Goal: Navigation & Orientation: Understand site structure

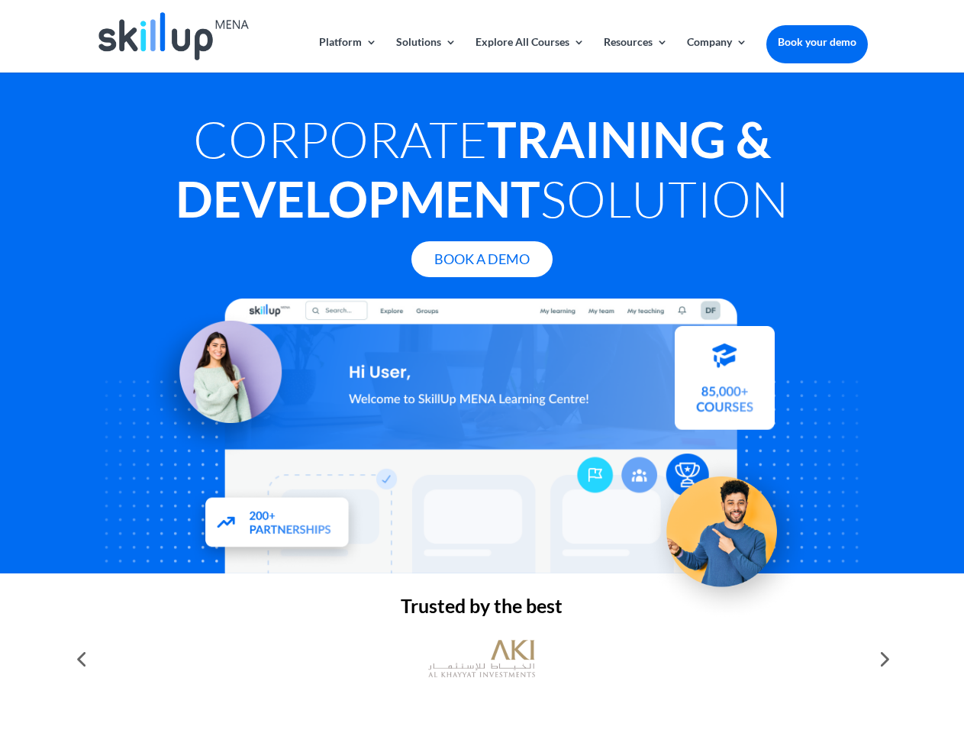
click at [482, 367] on div at bounding box center [481, 436] width 771 height 275
click at [425, 54] on link "Solutions" at bounding box center [426, 55] width 60 height 36
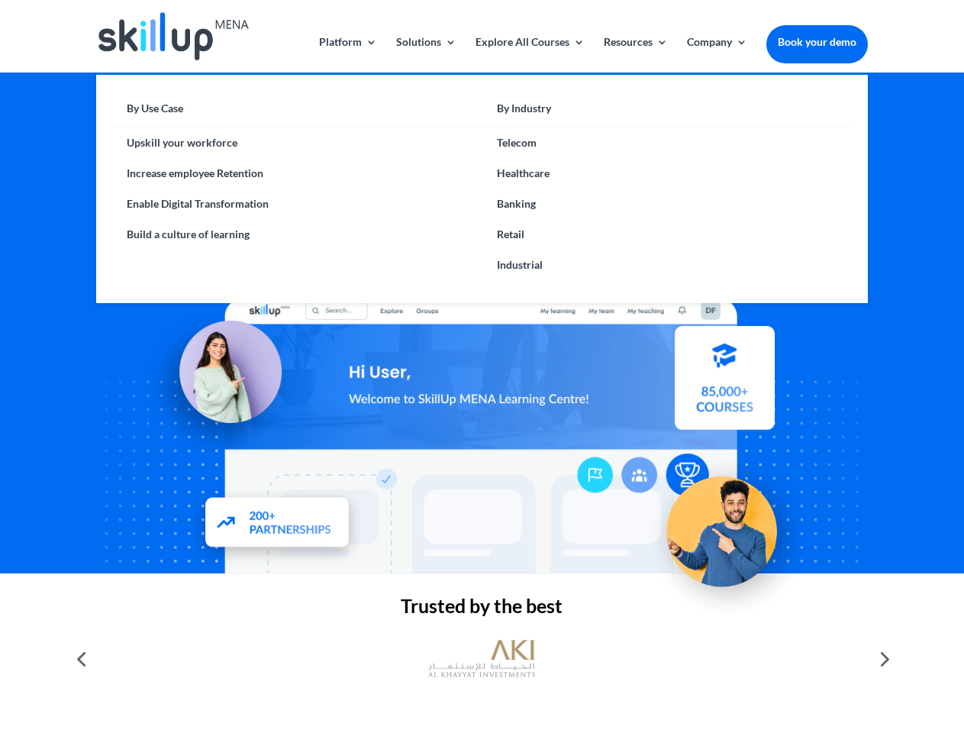
click at [529, 54] on link "Explore All Courses" at bounding box center [530, 55] width 109 height 36
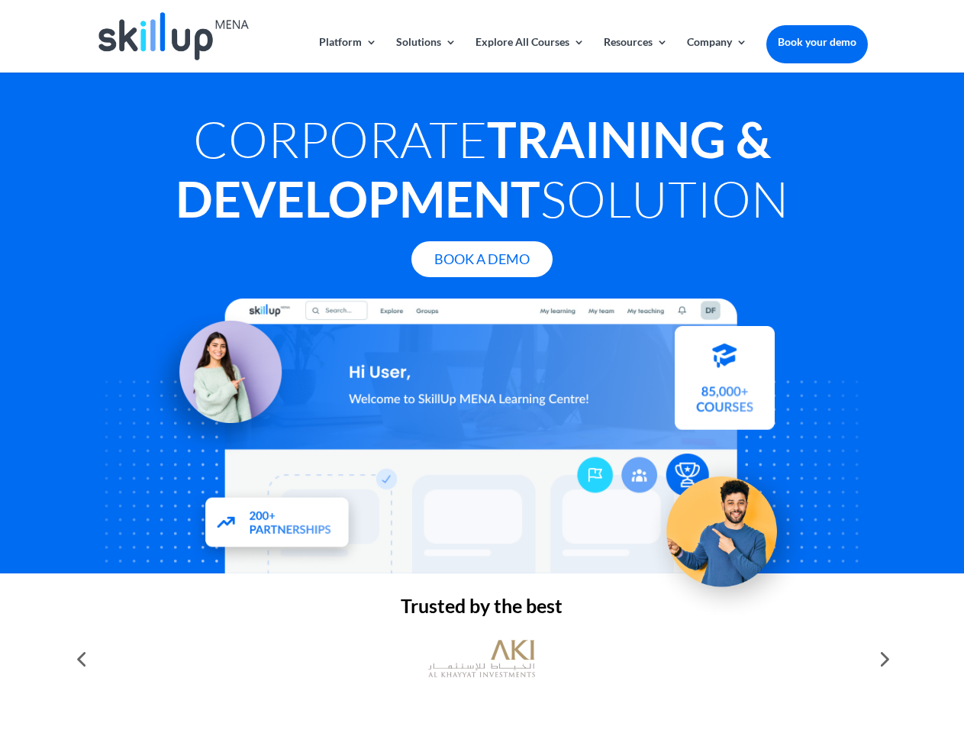
click at [635, 54] on link "Resources" at bounding box center [636, 55] width 64 height 36
click at [717, 54] on link "Company" at bounding box center [717, 55] width 60 height 36
click at [482, 659] on img at bounding box center [481, 658] width 107 height 53
